Goal: Task Accomplishment & Management: Manage account settings

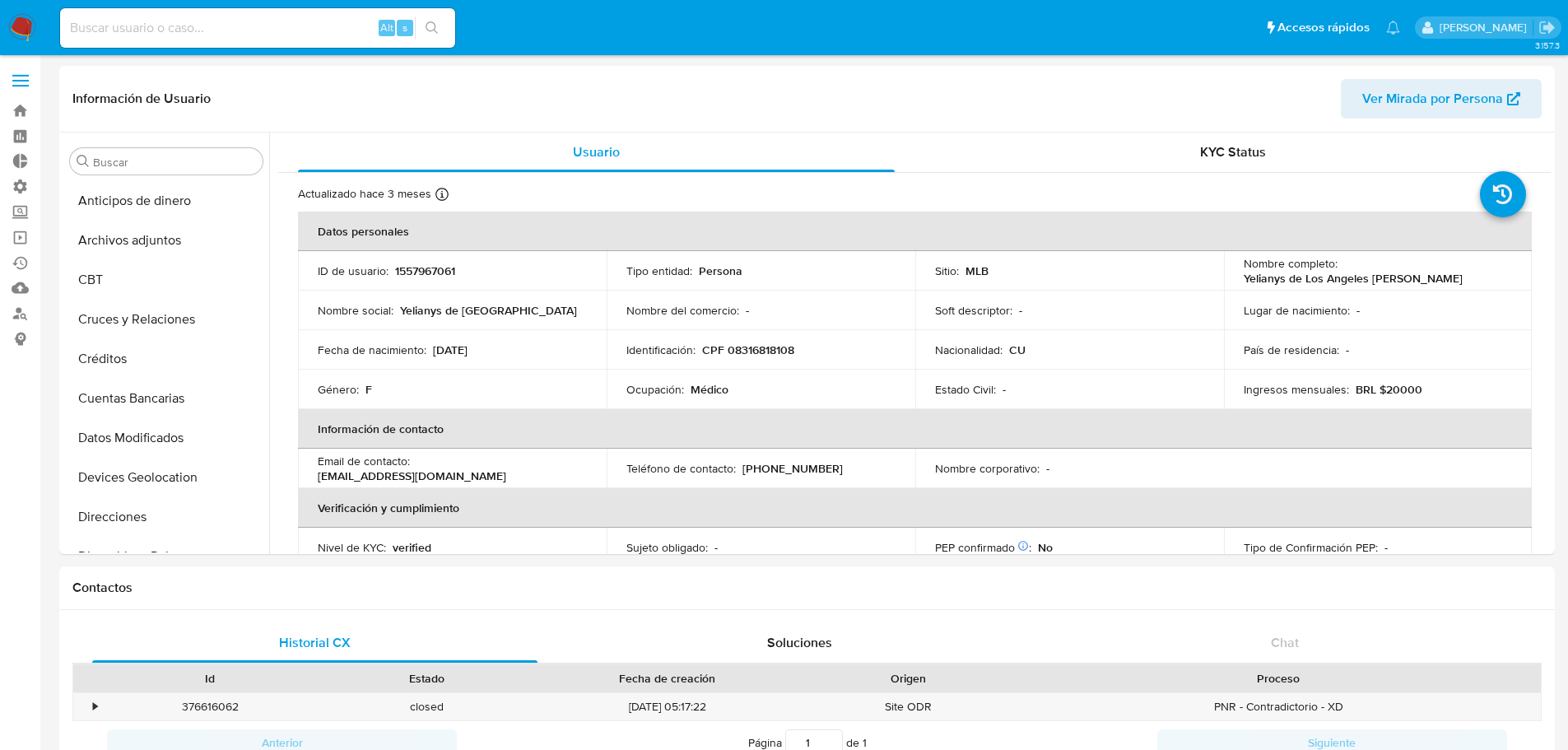
select select "100"
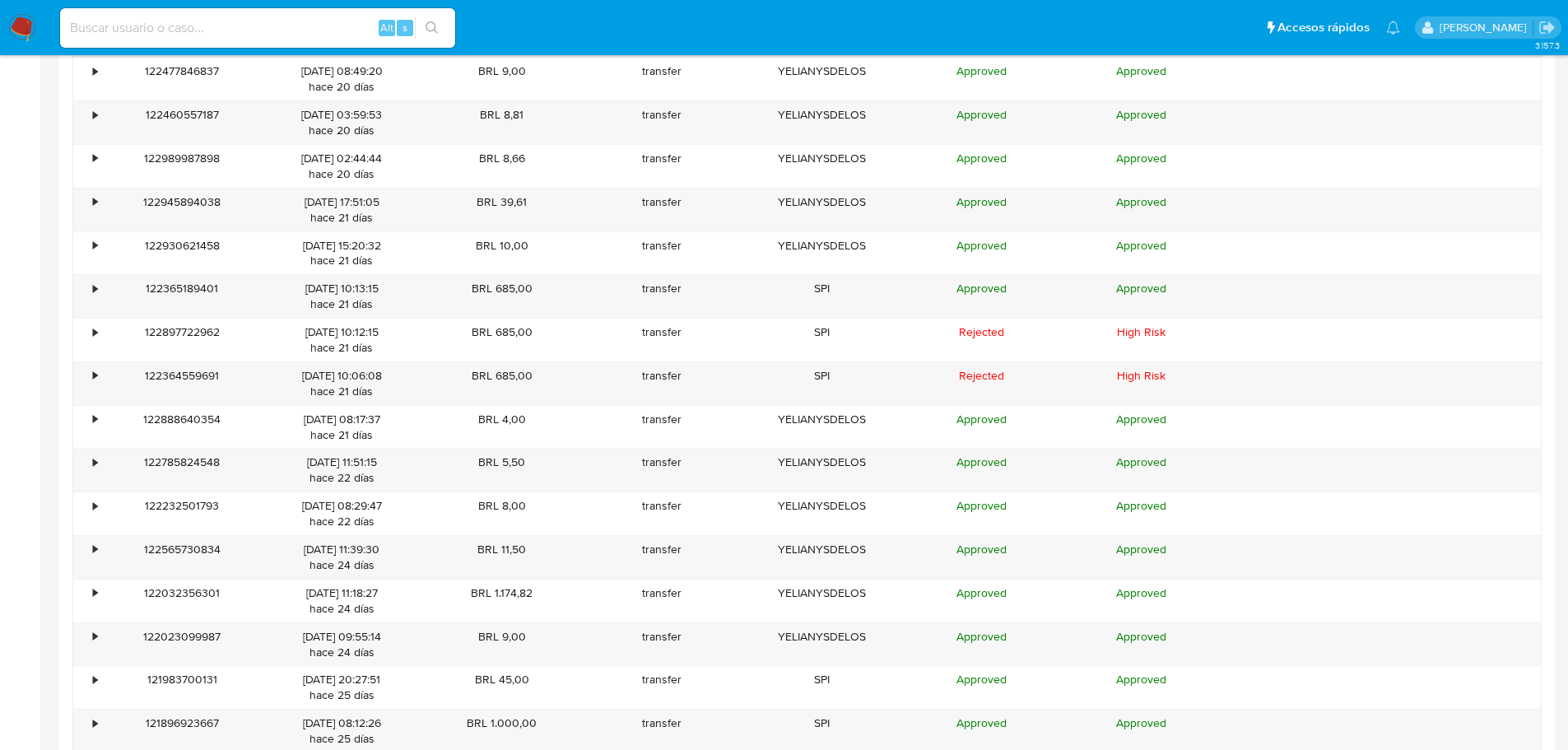
scroll to position [494, 0]
click at [97, 293] on div "•" at bounding box center [95, 288] width 5 height 15
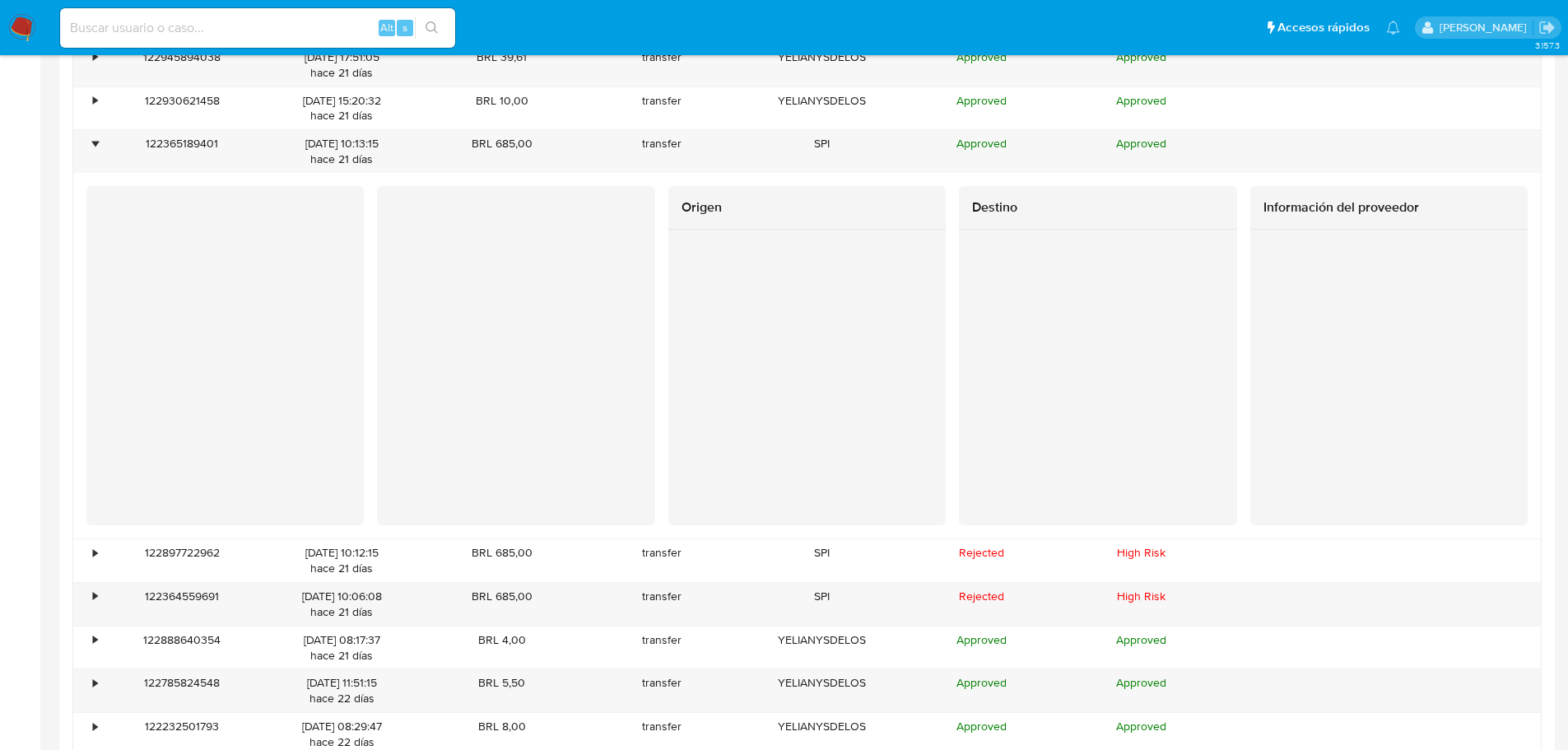
scroll to position [4113, 0]
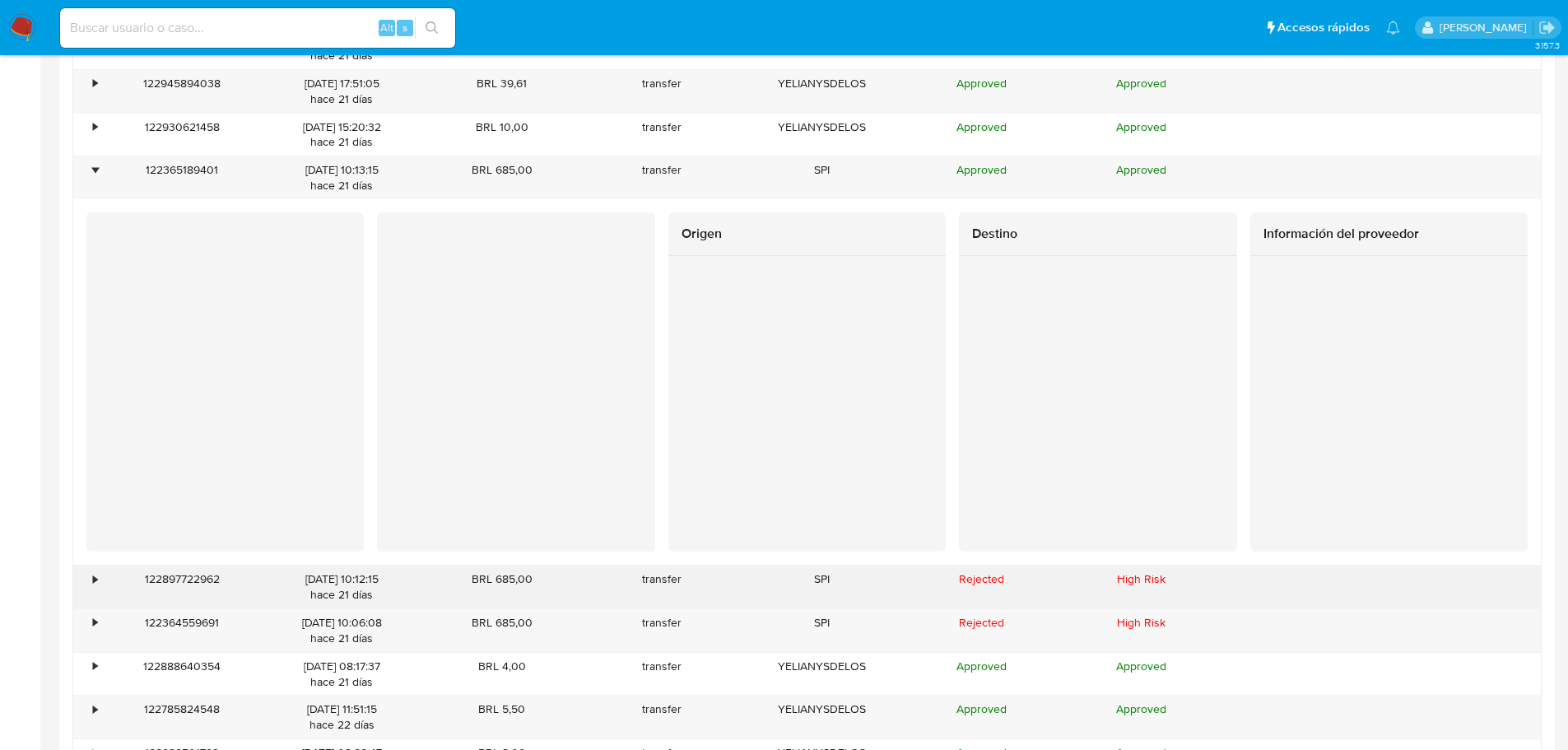
click at [95, 575] on div "•" at bounding box center [95, 579] width 5 height 15
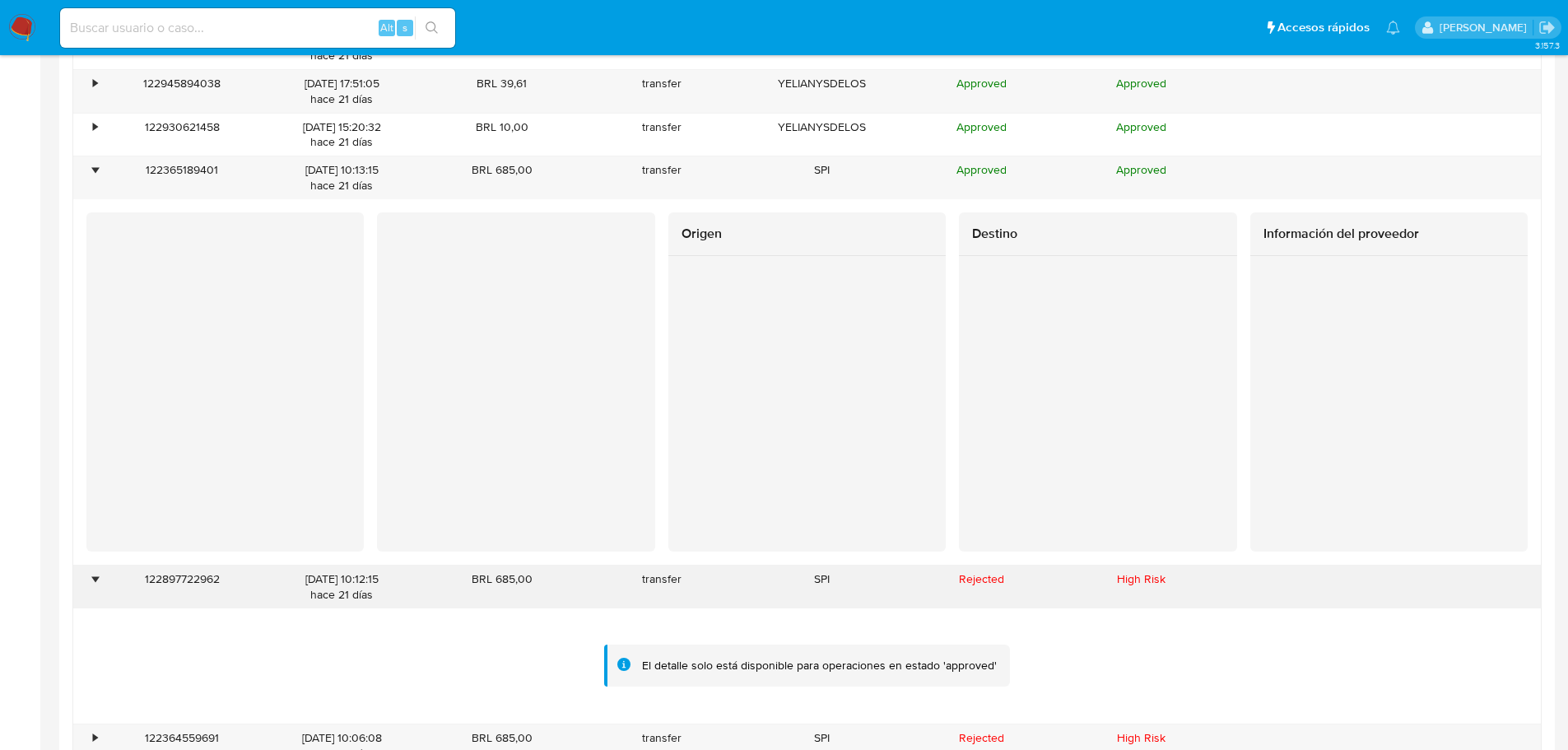
scroll to position [4228, 0]
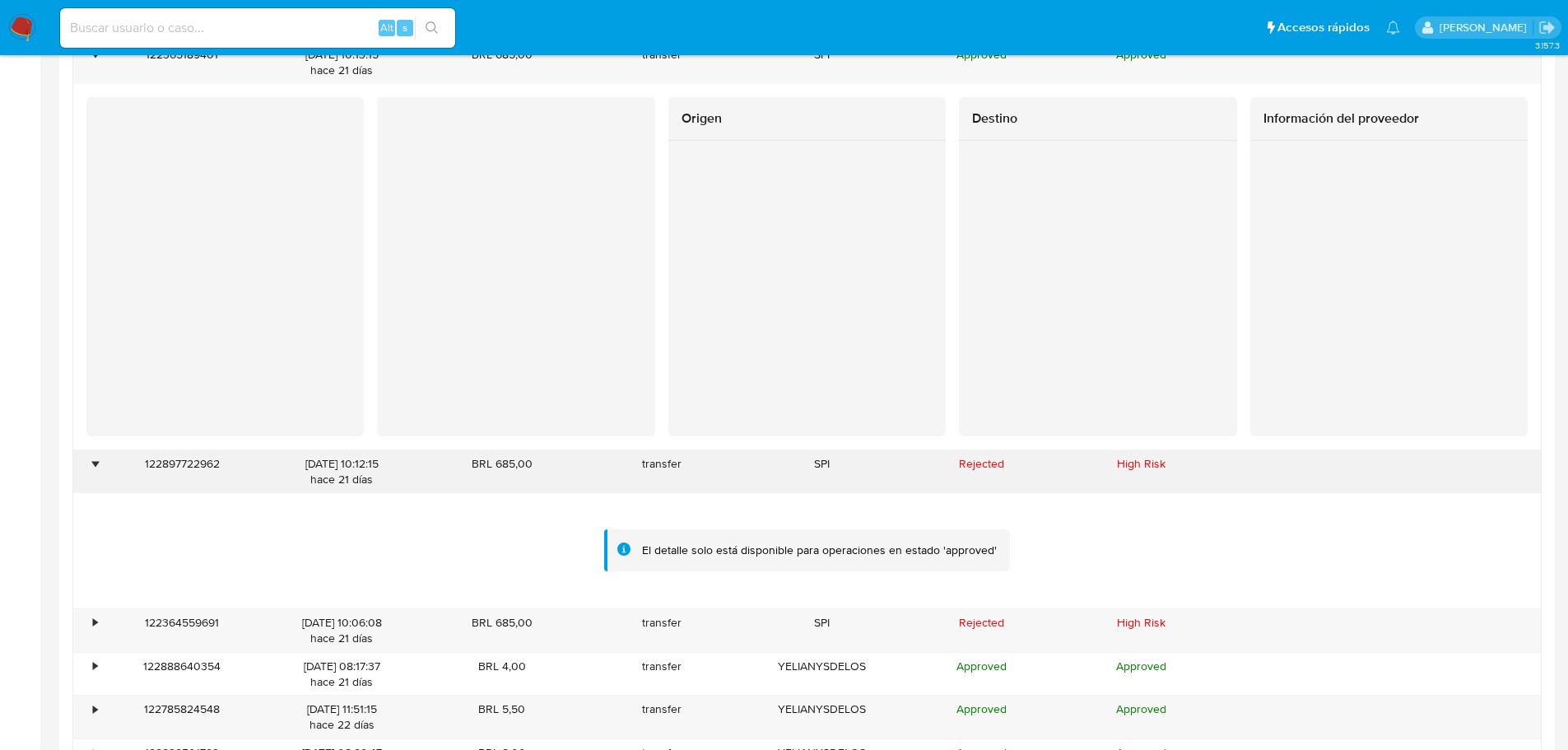
click at [93, 466] on div "•" at bounding box center [95, 464] width 5 height 15
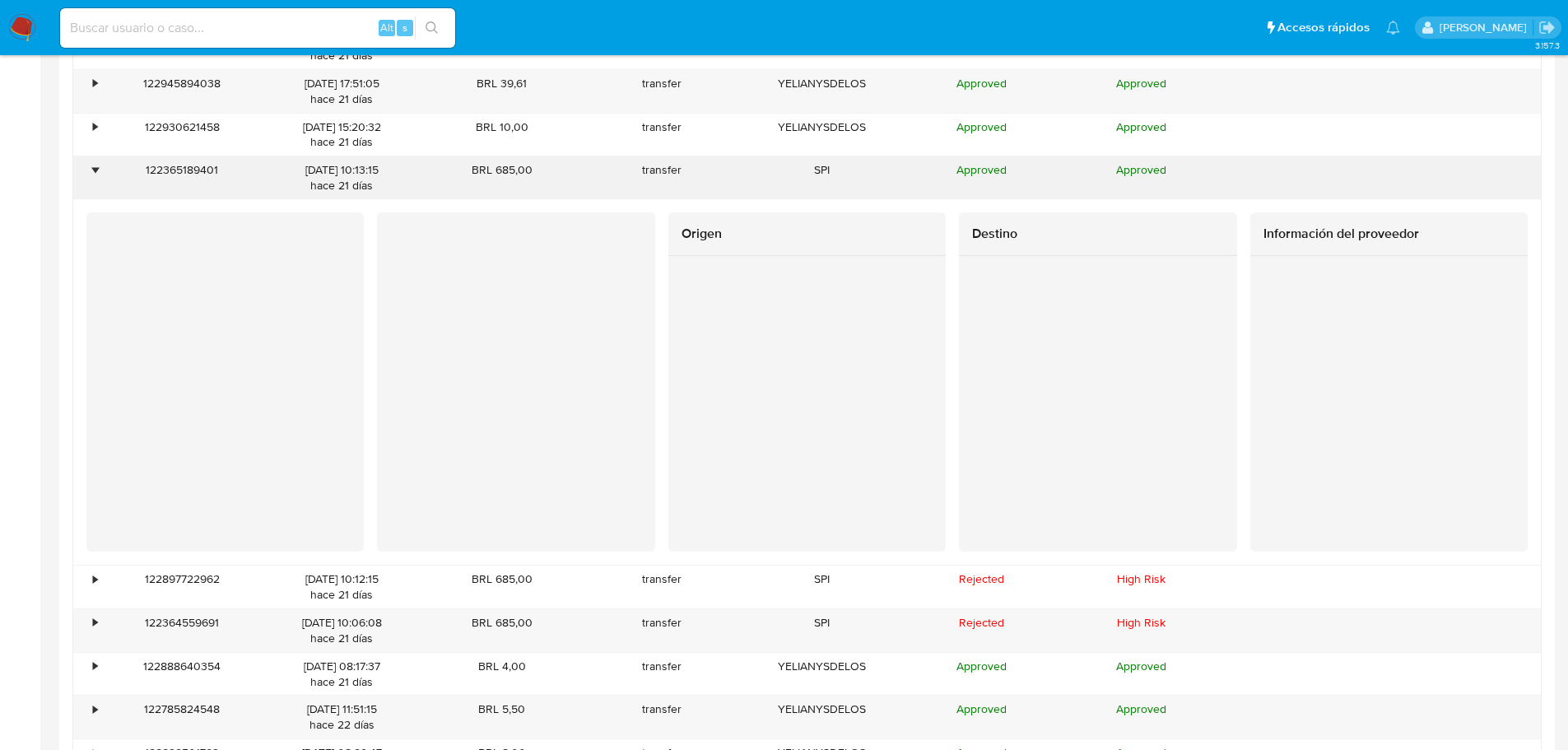
click at [95, 165] on div "•" at bounding box center [95, 169] width 5 height 15
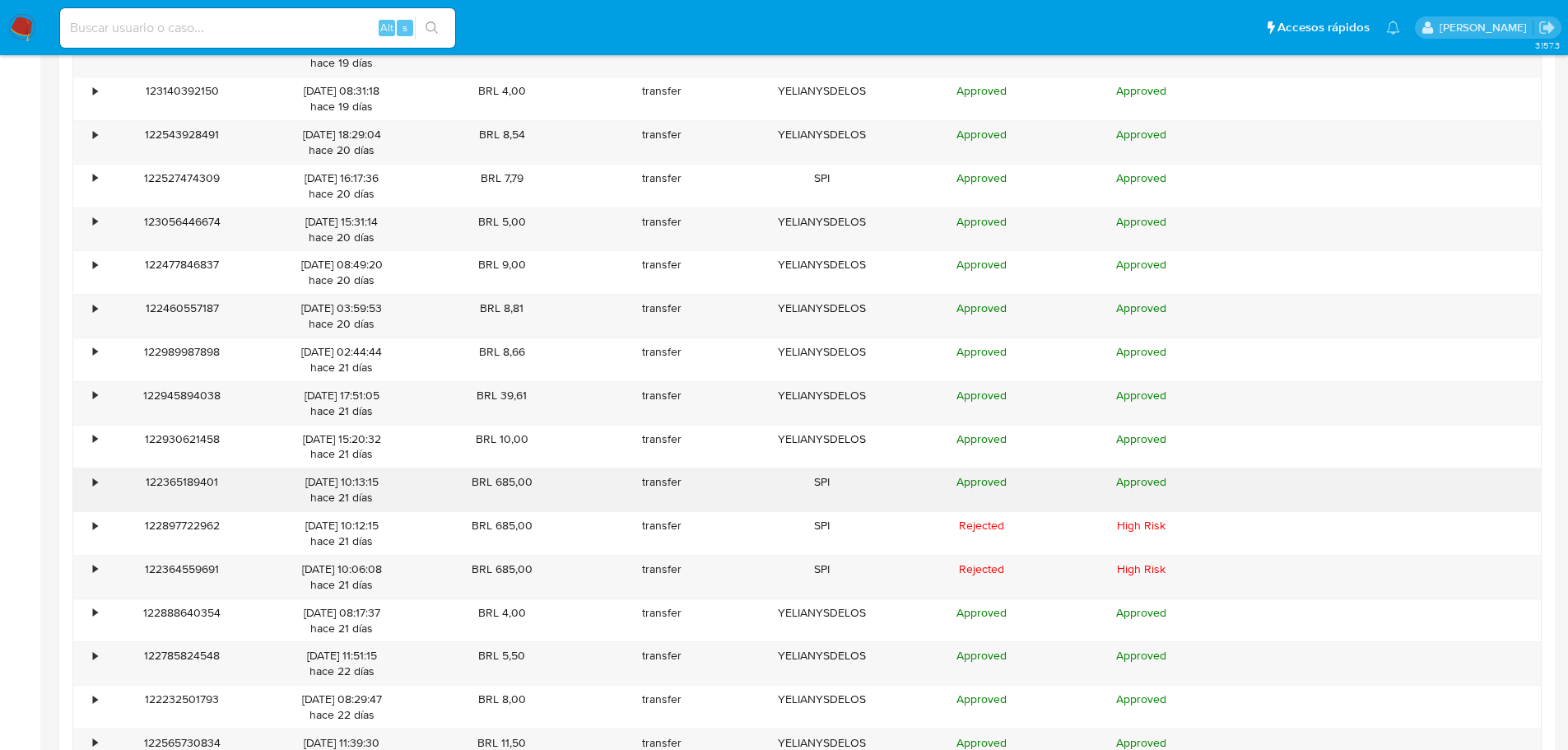
scroll to position [3830, 0]
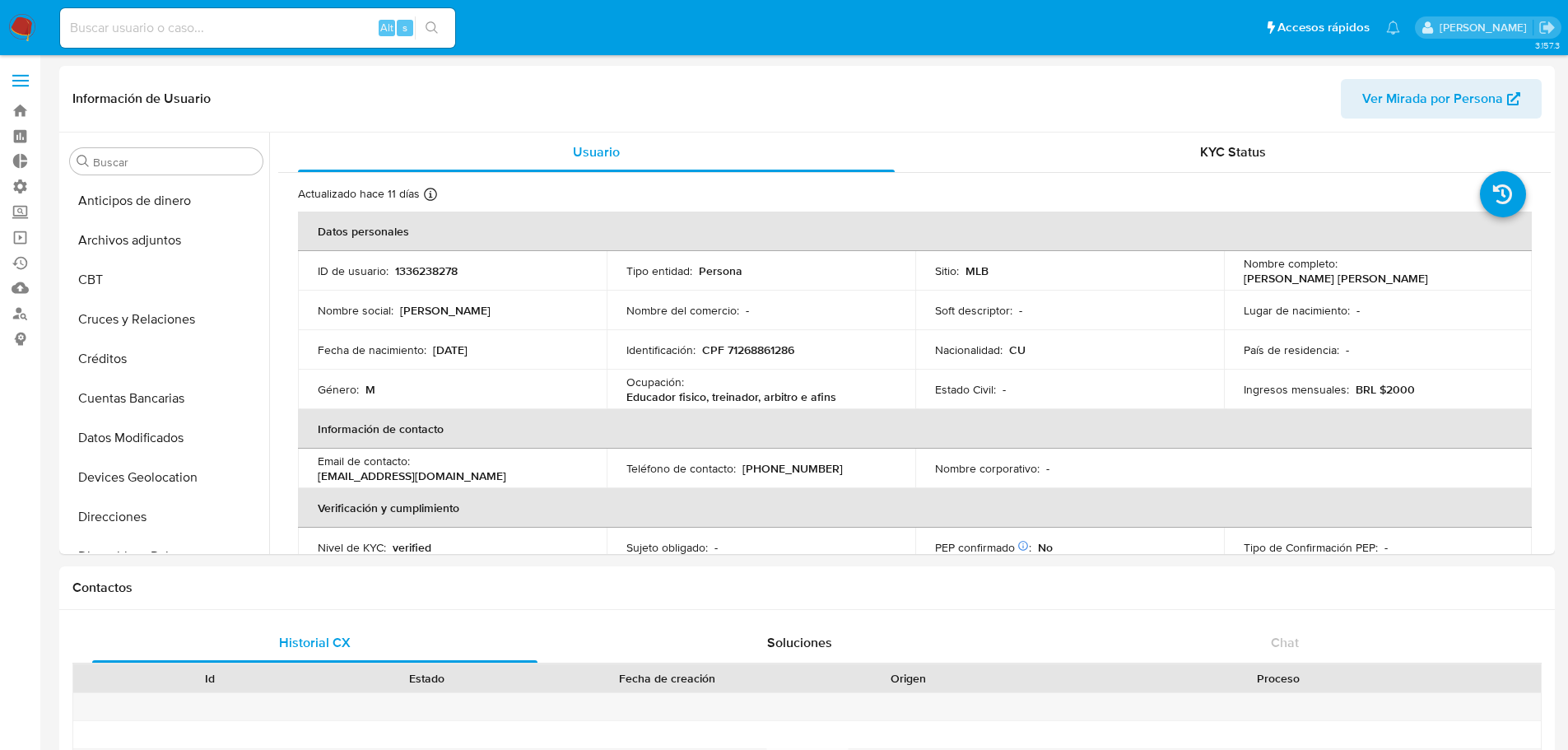
select select "100"
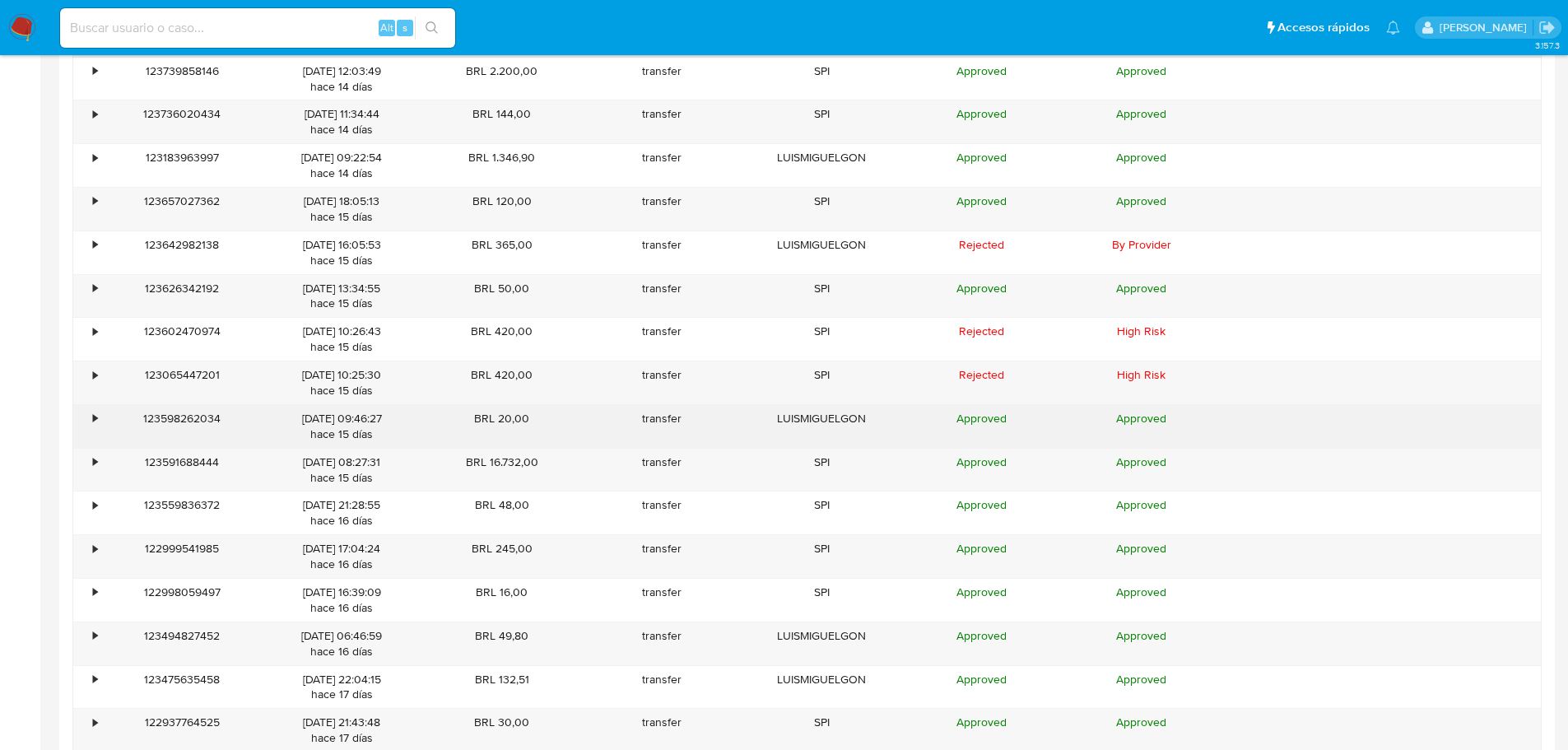
scroll to position [775, 0]
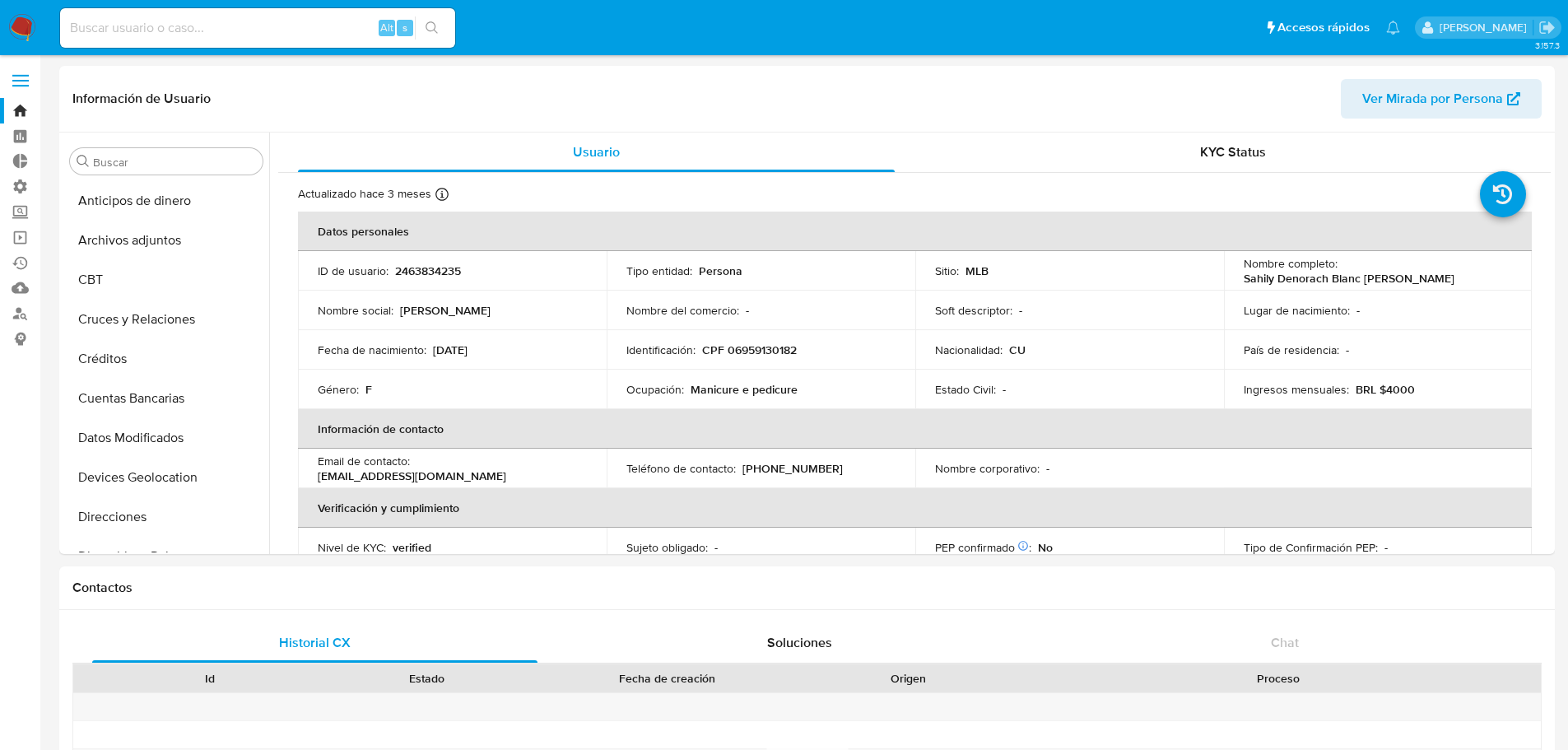
select select "100"
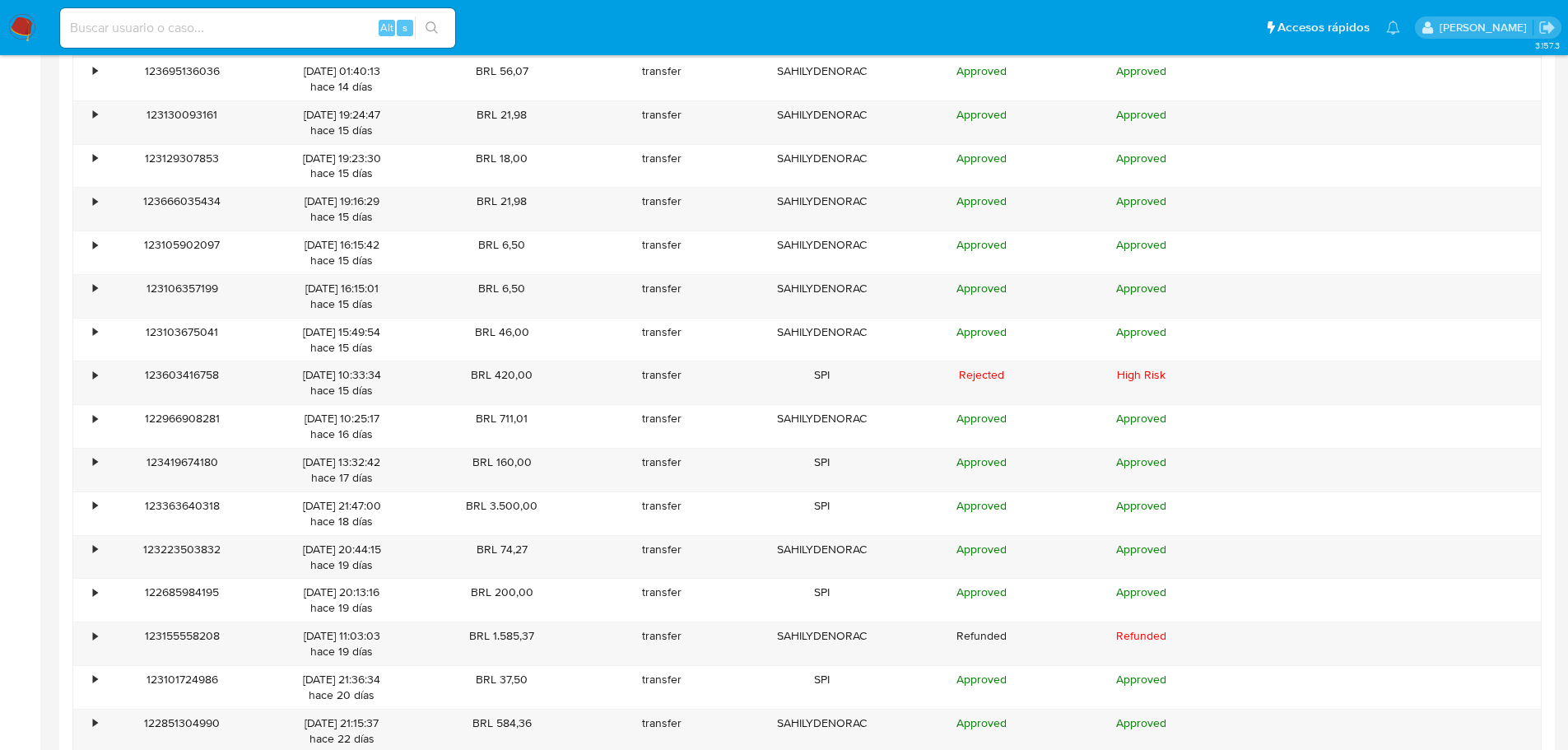
scroll to position [775, 0]
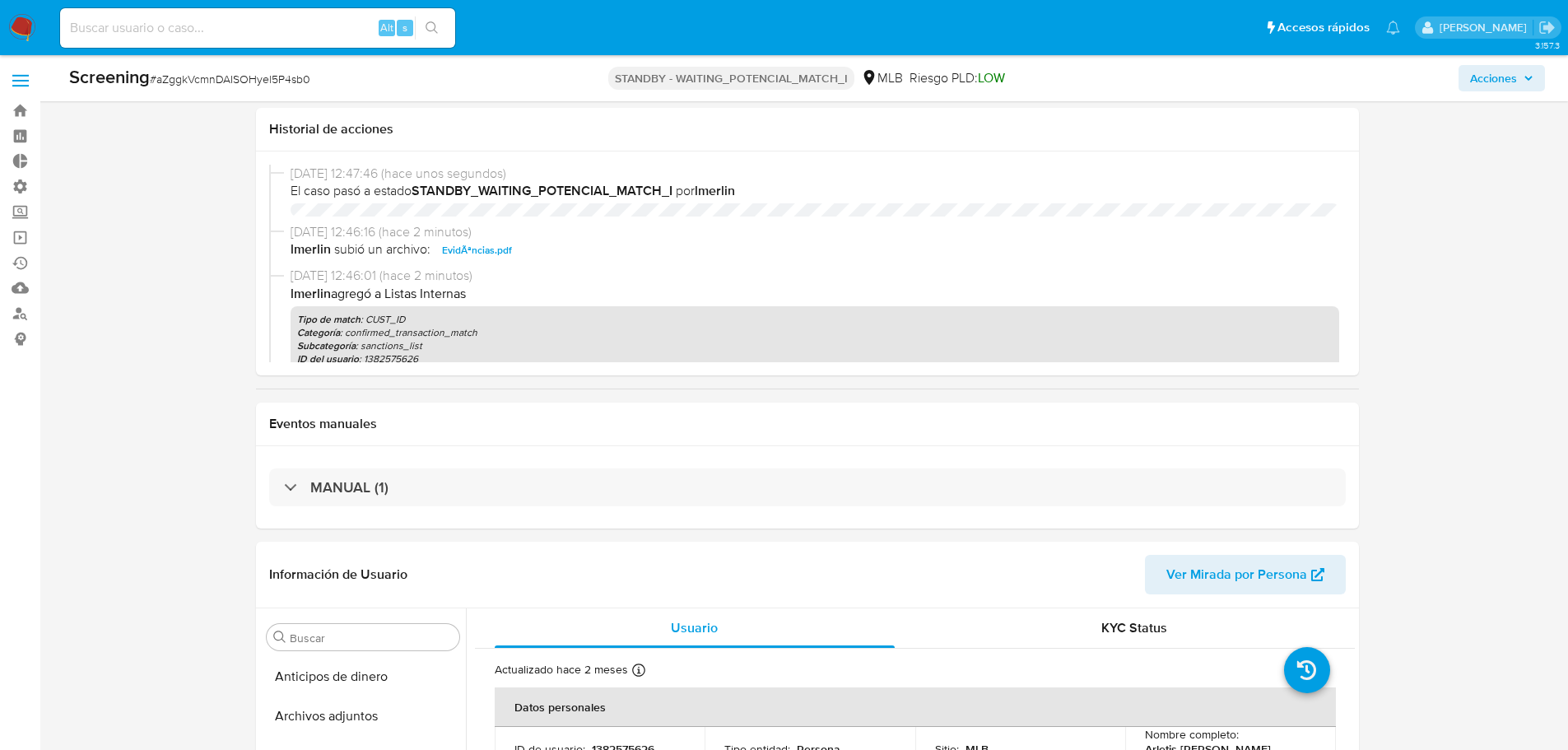
select select "10"
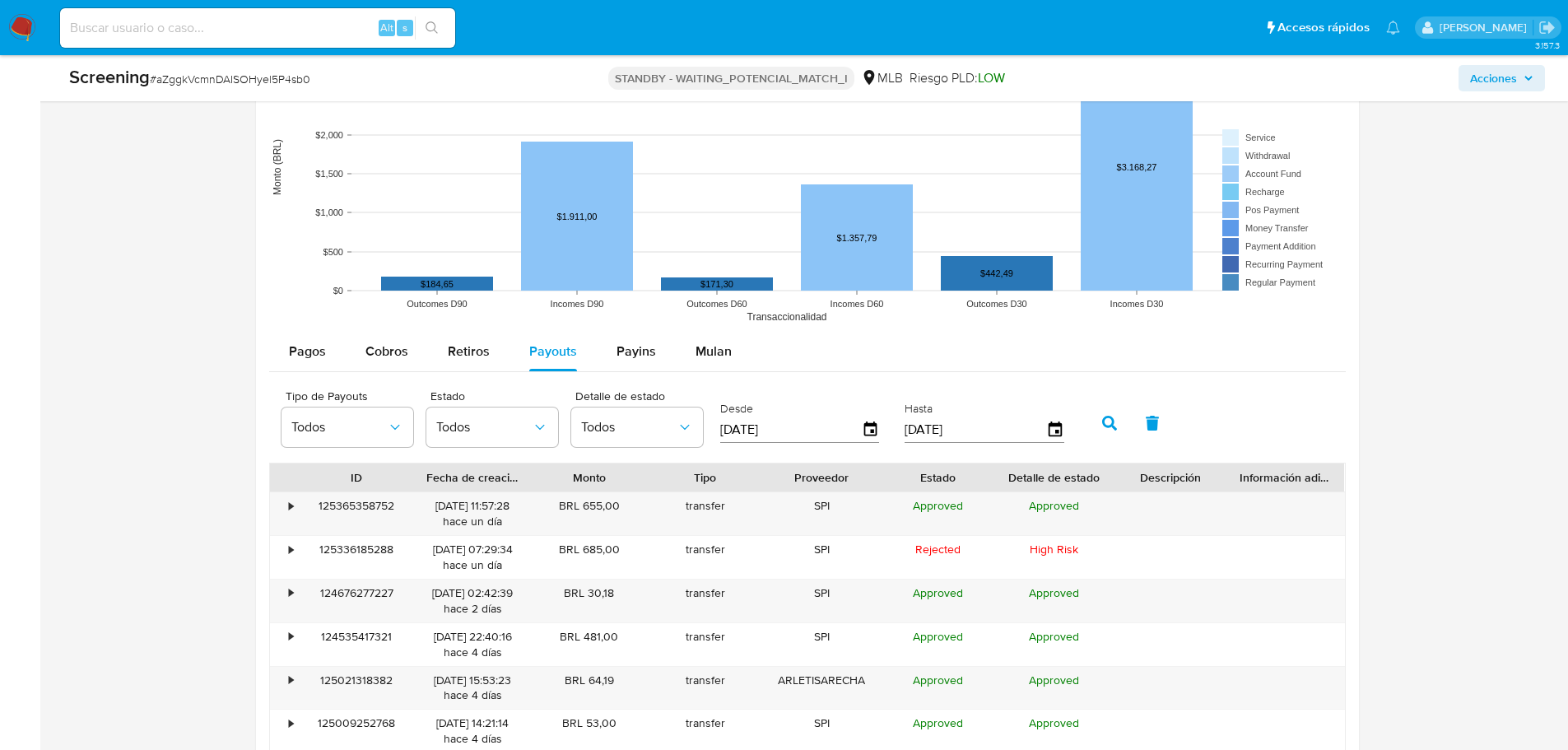
scroll to position [1894, 0]
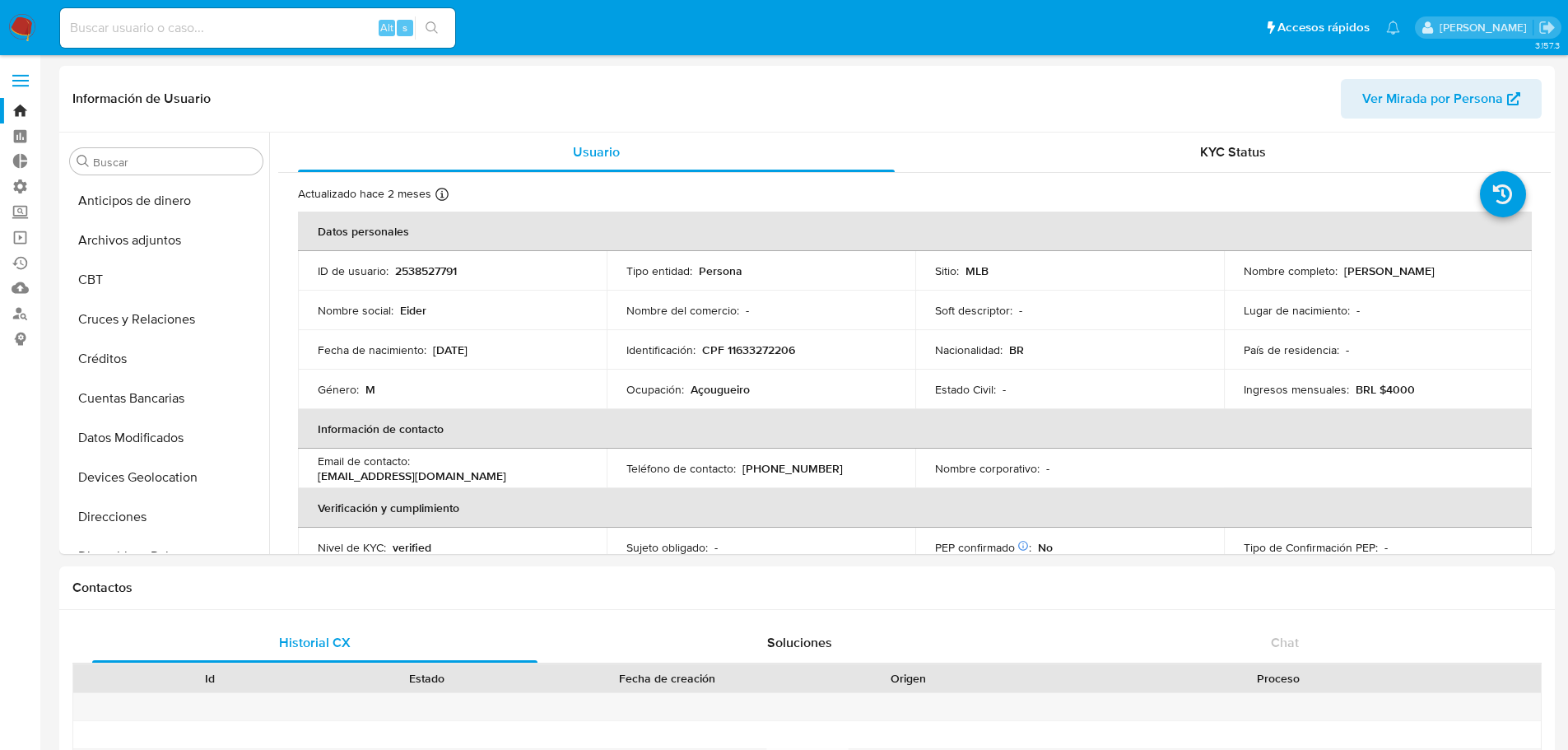
select select "10"
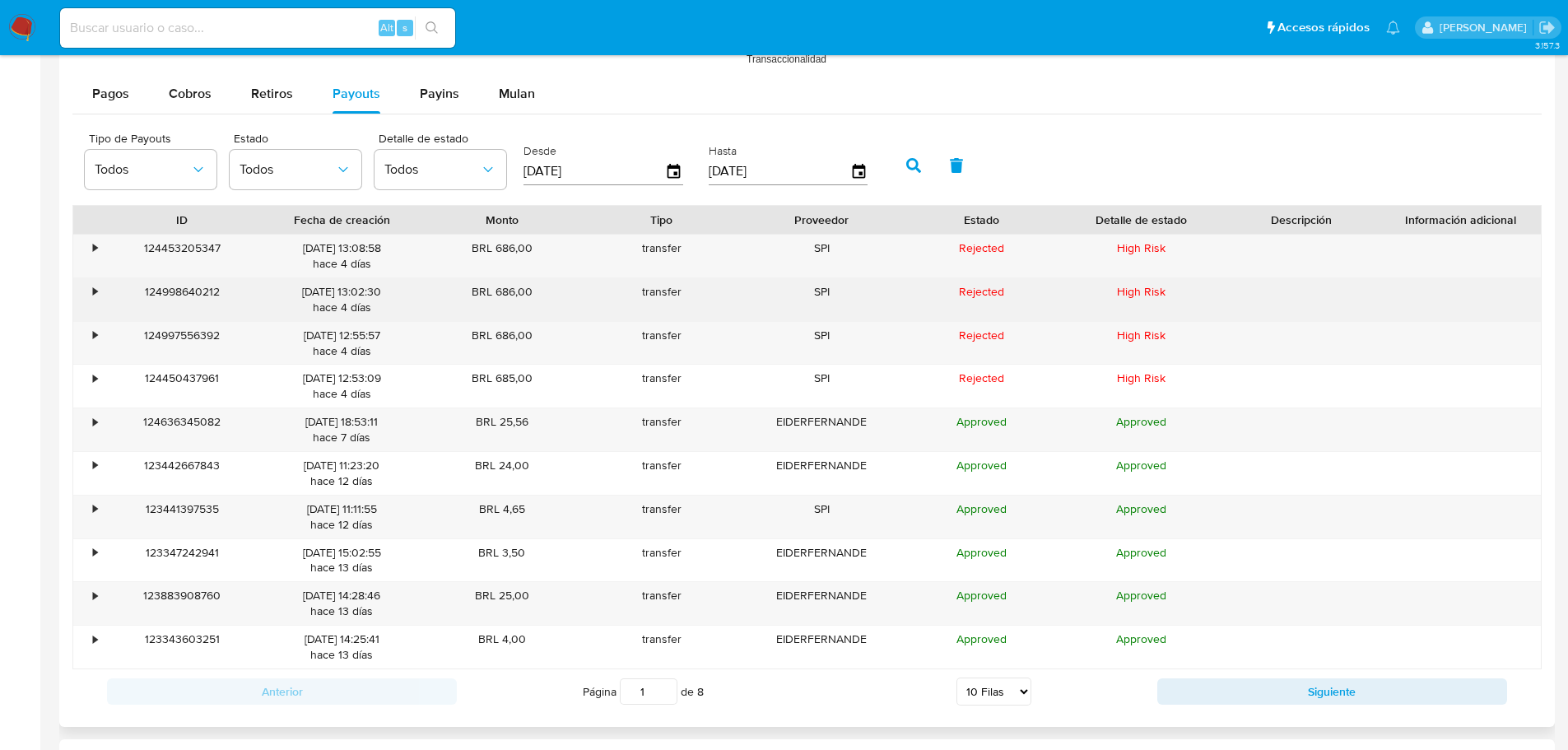
scroll to position [1488, 0]
